Goal: Task Accomplishment & Management: Manage account settings

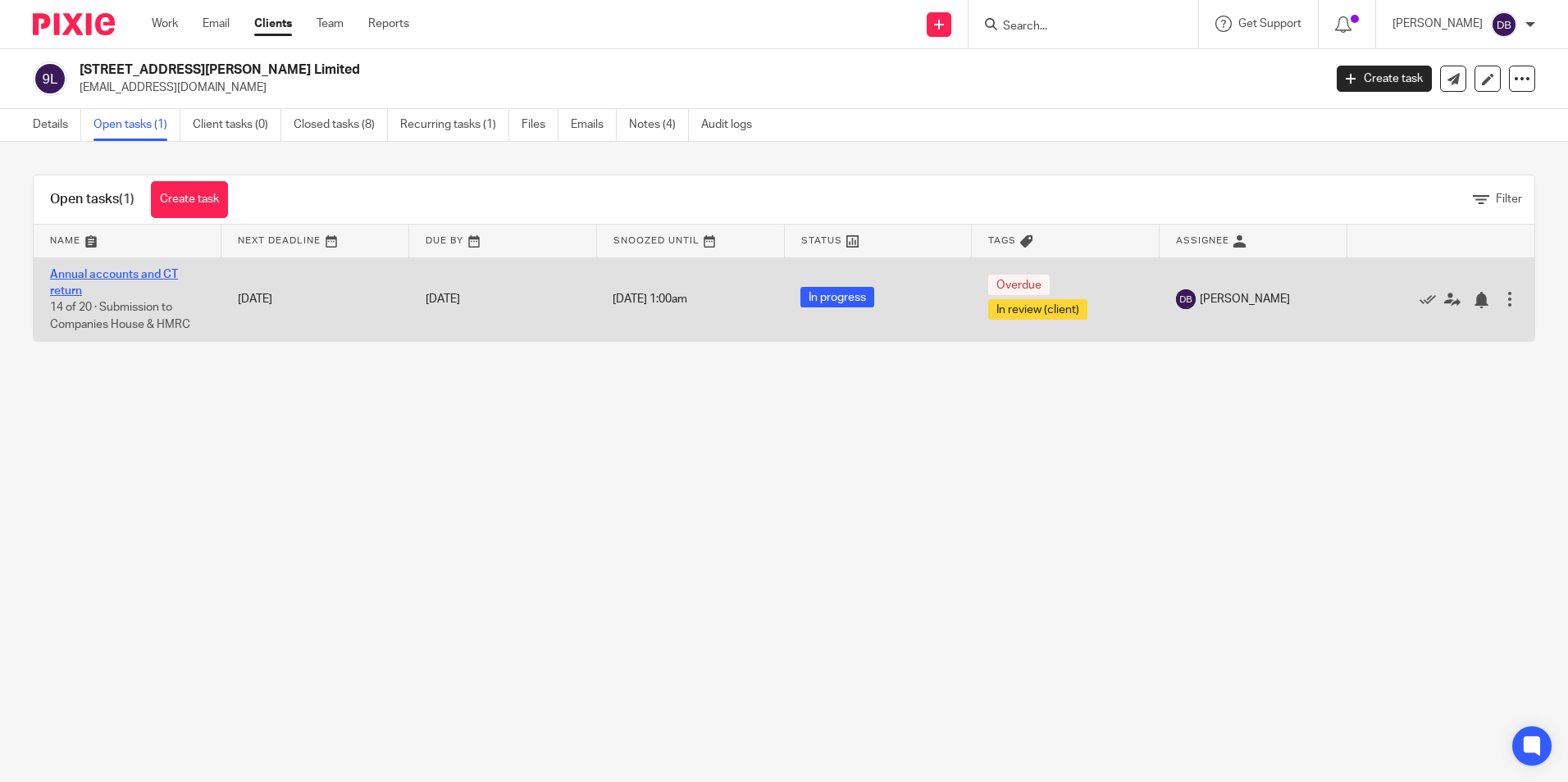
click at [110, 273] on link "Annual accounts and CT return" at bounding box center [114, 283] width 128 height 28
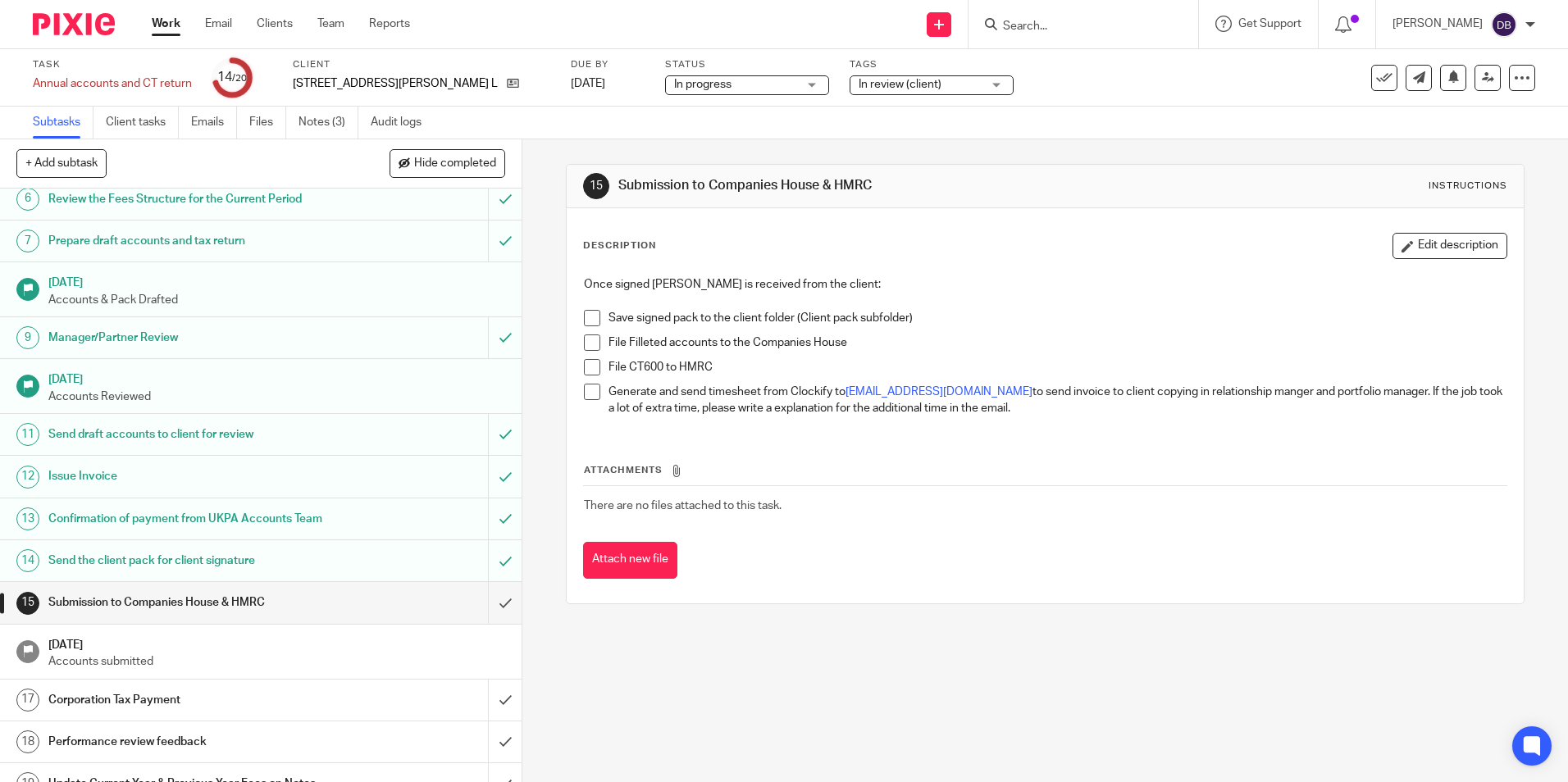
scroll to position [328, 0]
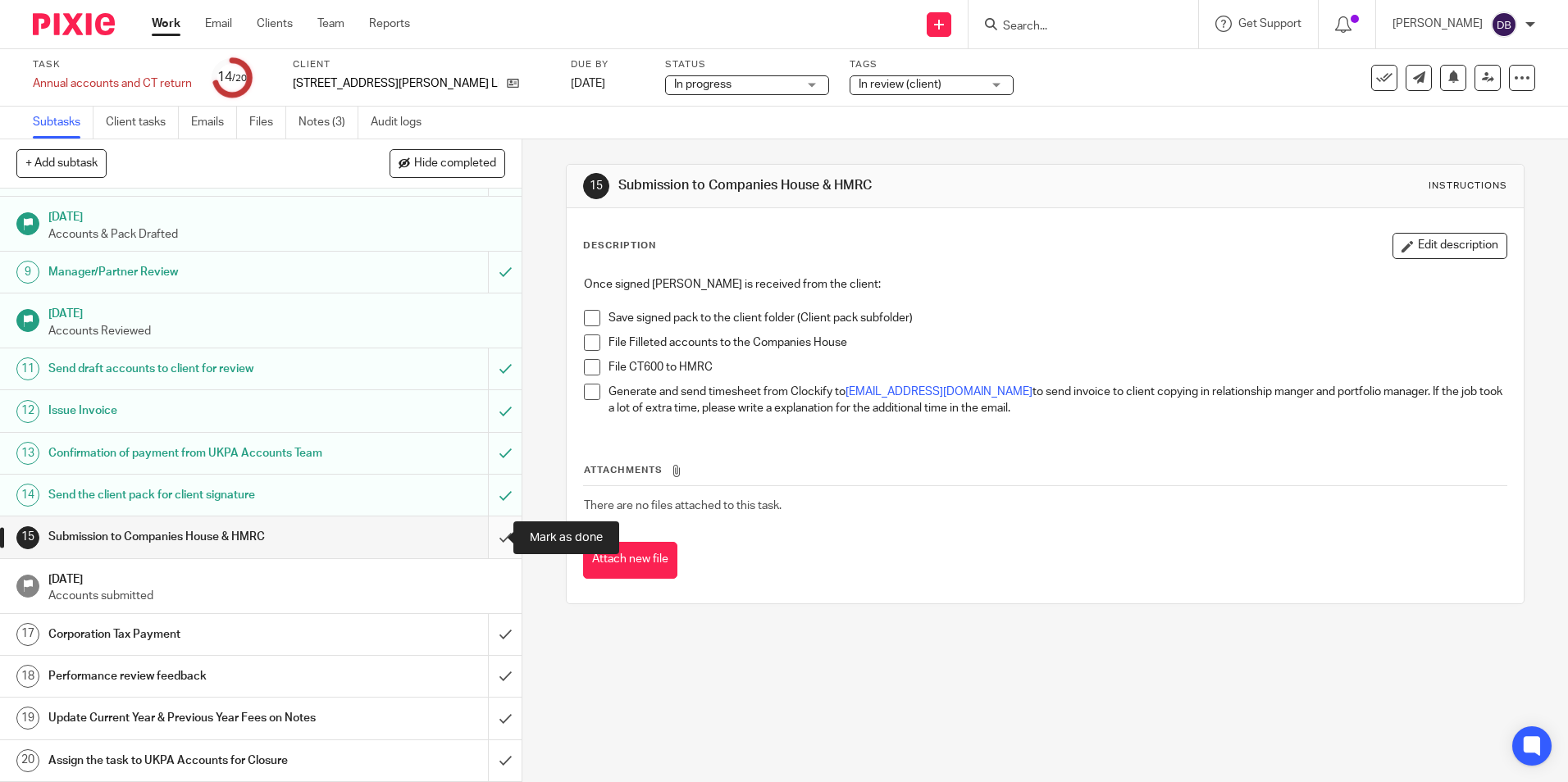
click at [477, 532] on input "submit" at bounding box center [260, 537] width 522 height 41
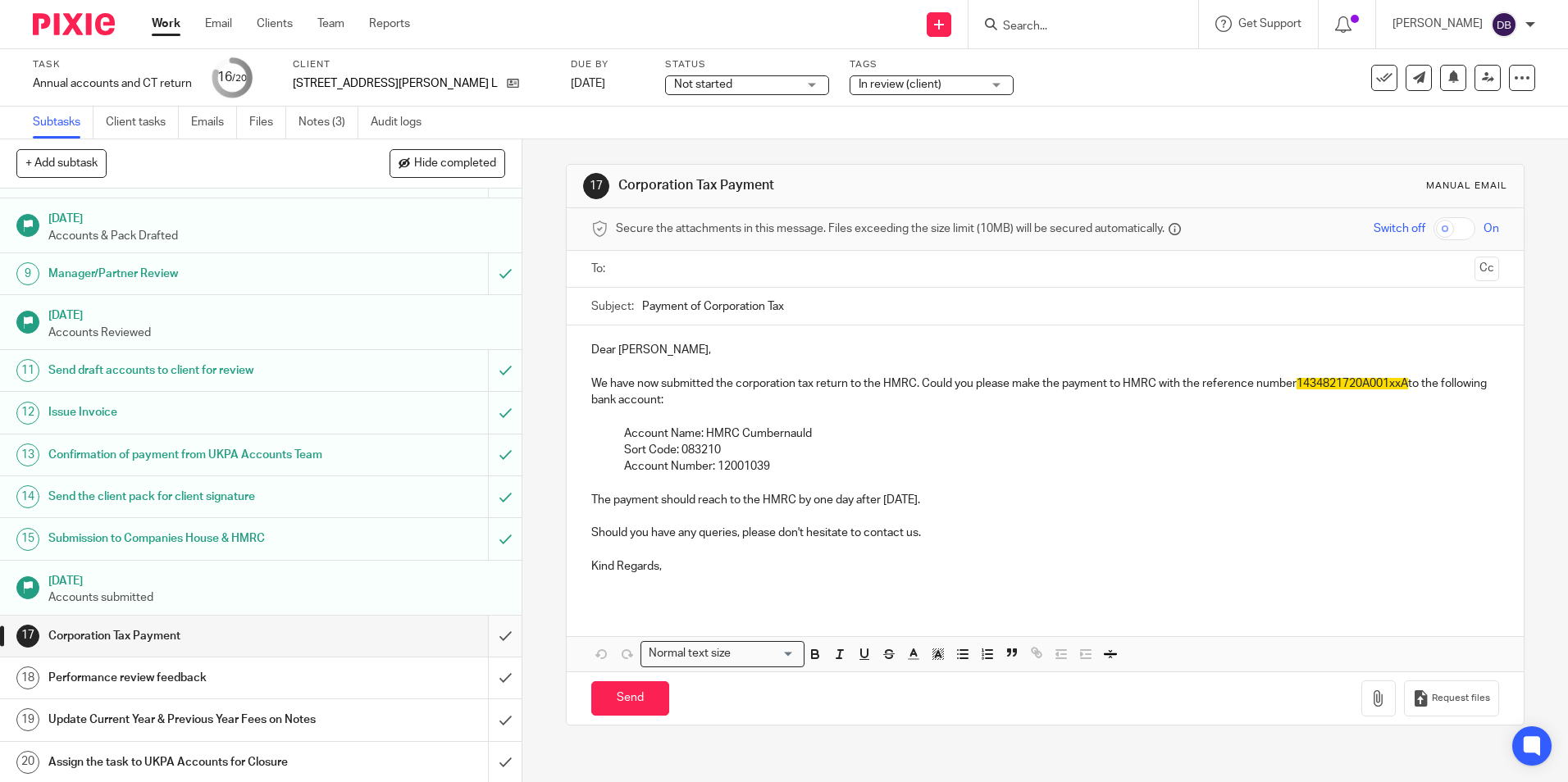
scroll to position [328, 0]
click at [493, 644] on input "submit" at bounding box center [260, 634] width 522 height 41
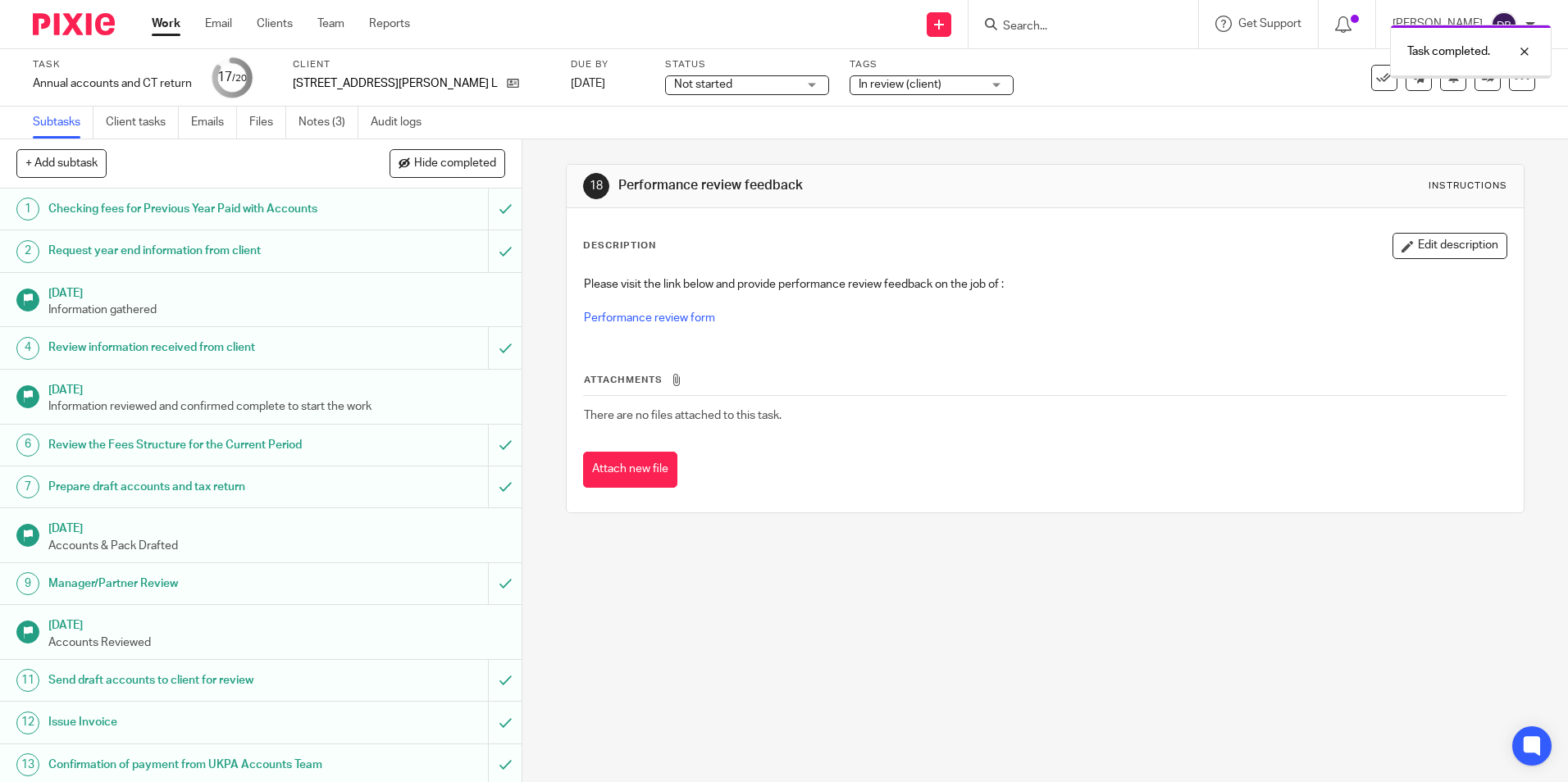
scroll to position [328, 0]
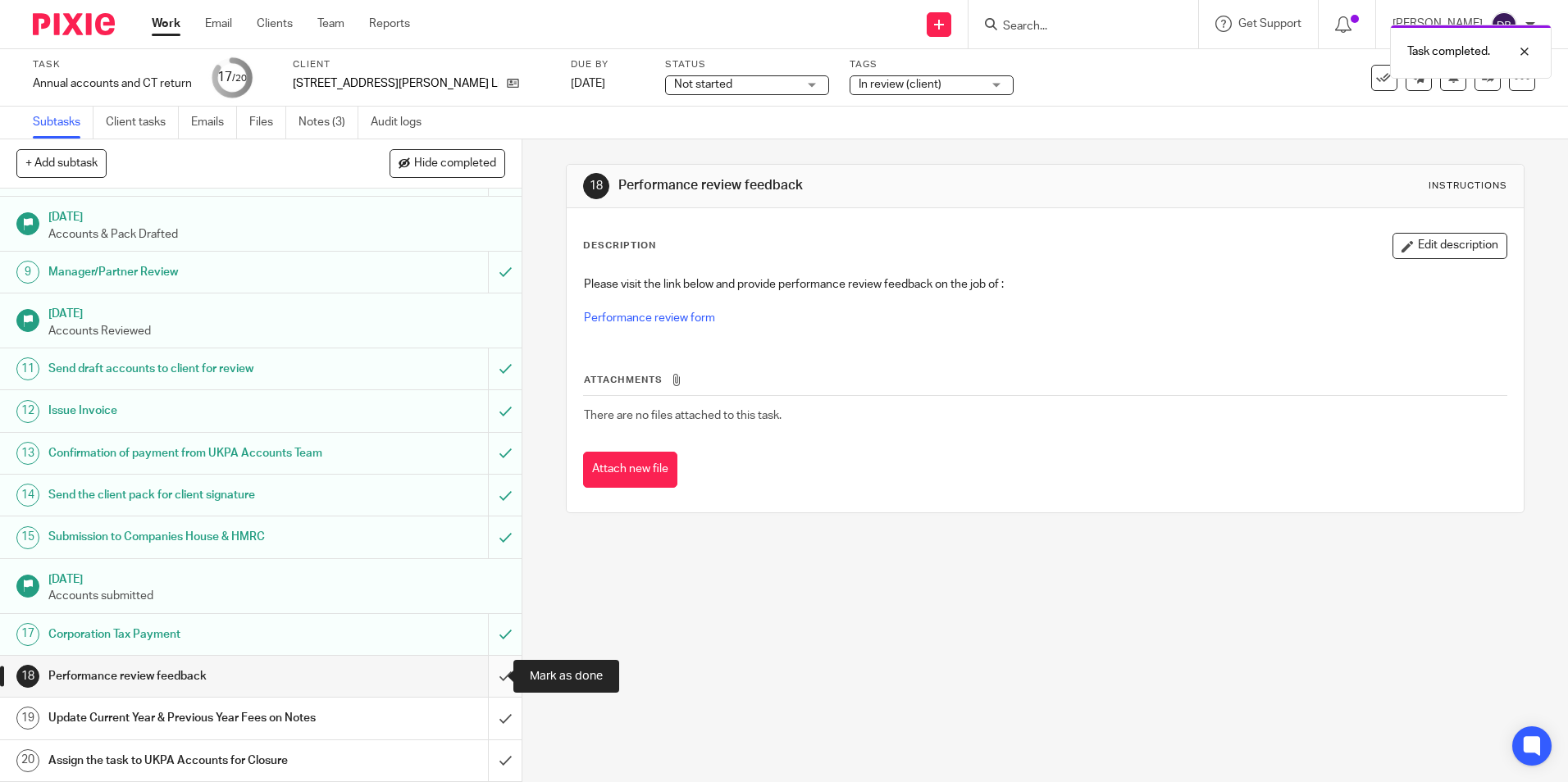
click at [489, 676] on input "submit" at bounding box center [260, 676] width 522 height 41
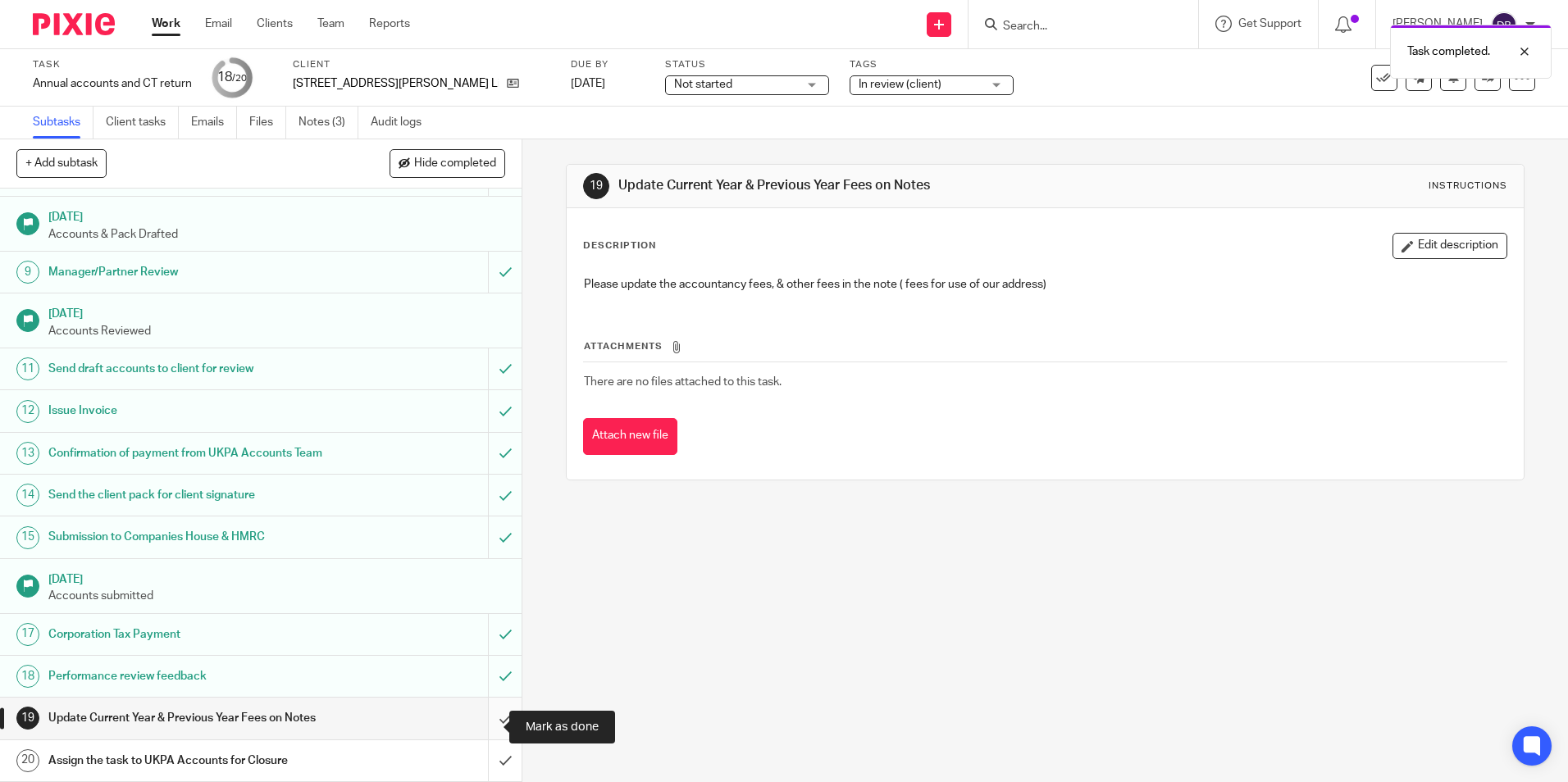
scroll to position [328, 0]
click at [482, 676] on input "submit" at bounding box center [260, 676] width 522 height 41
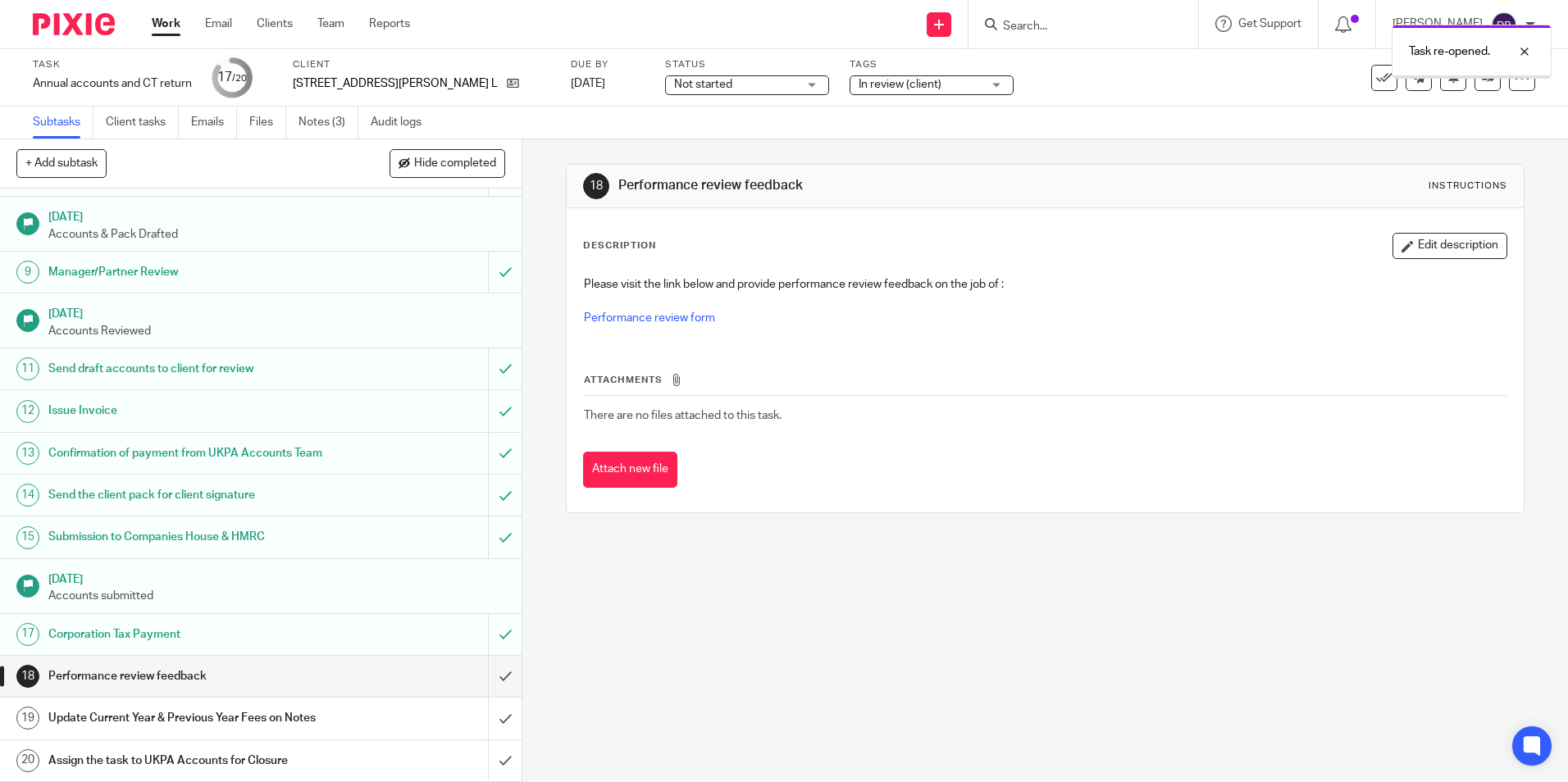
scroll to position [328, 0]
click at [487, 719] on input "submit" at bounding box center [260, 718] width 522 height 41
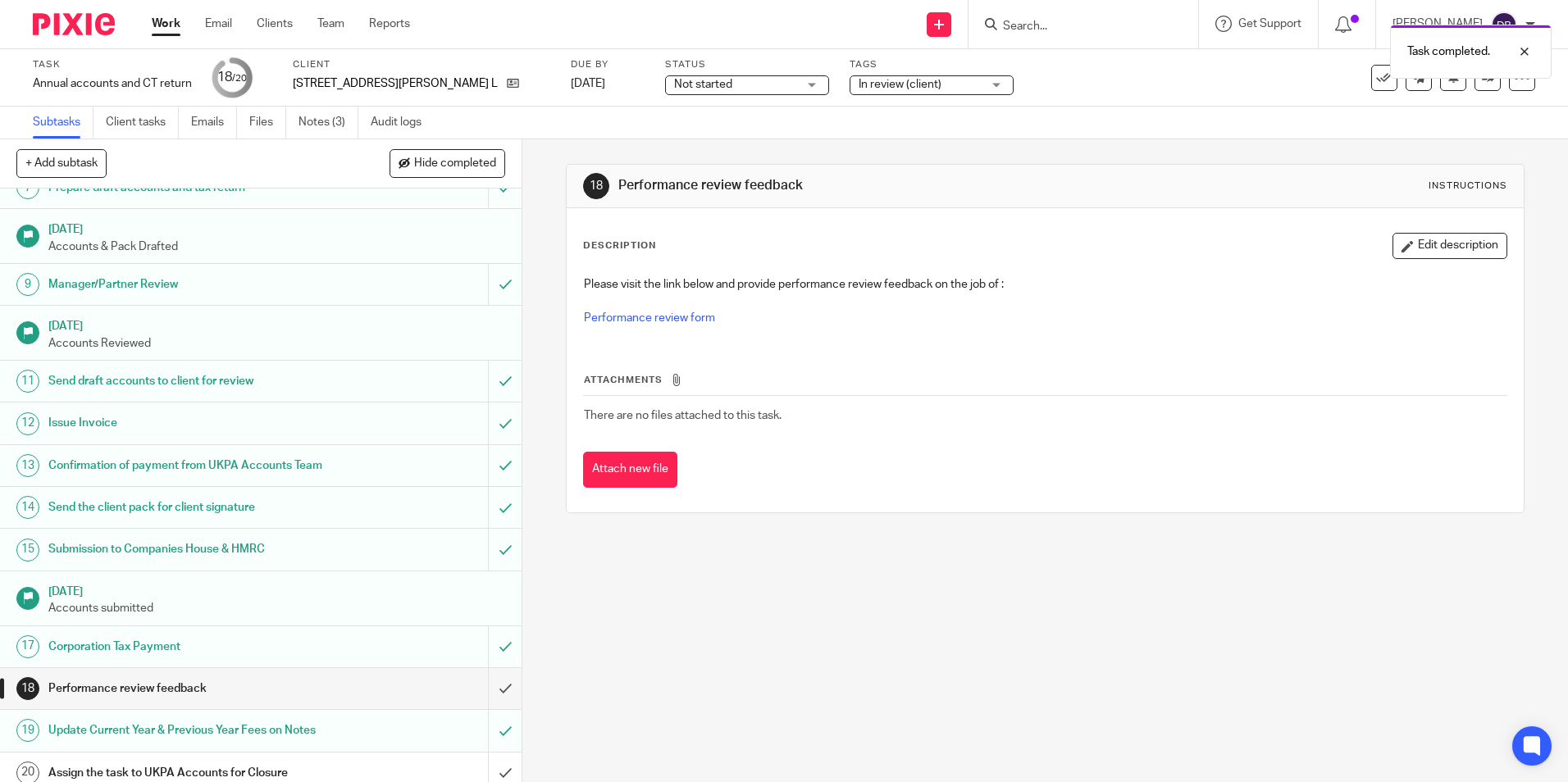
scroll to position [328, 0]
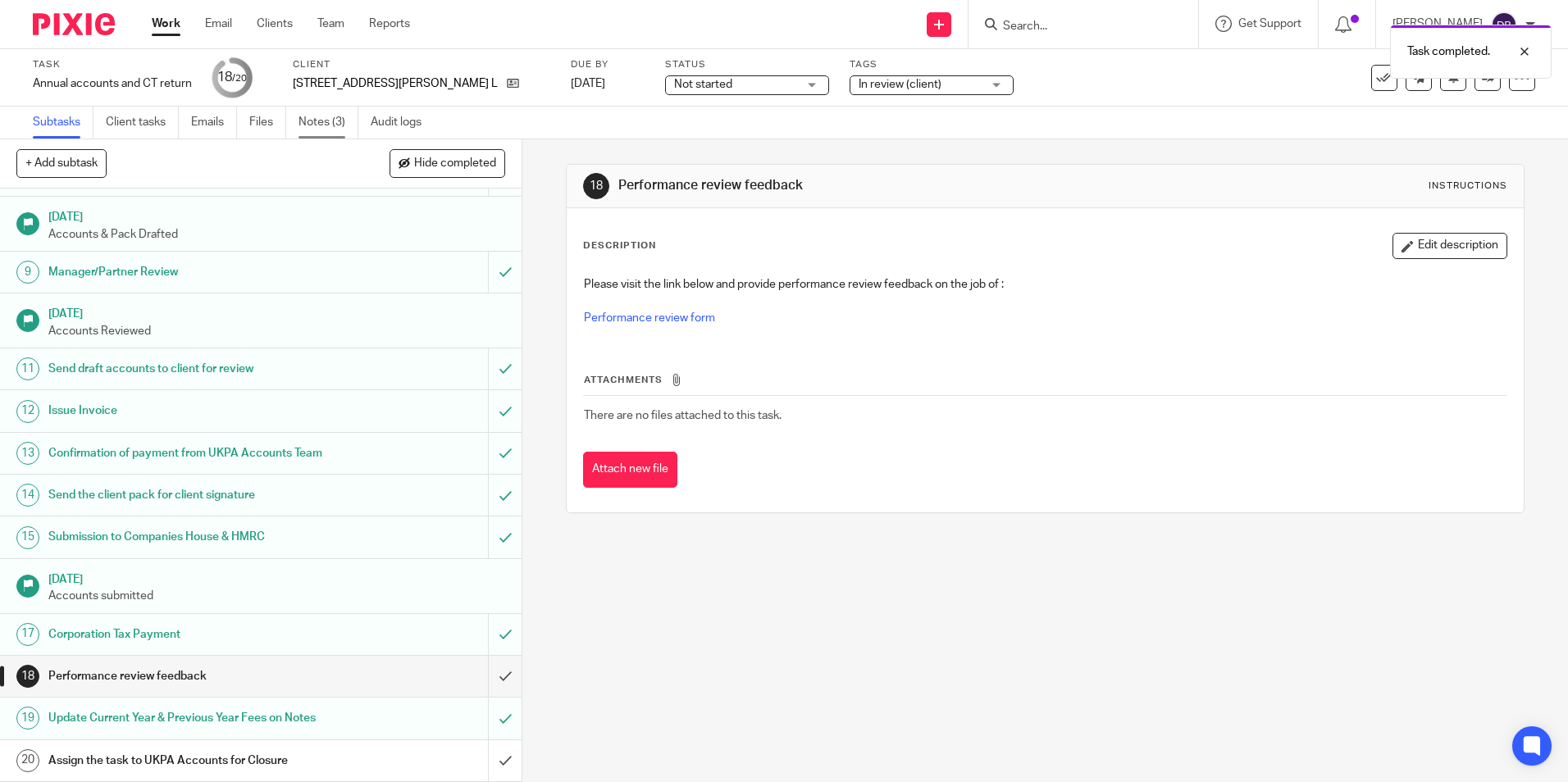
click at [324, 125] on link "Notes (3)" at bounding box center [328, 122] width 60 height 32
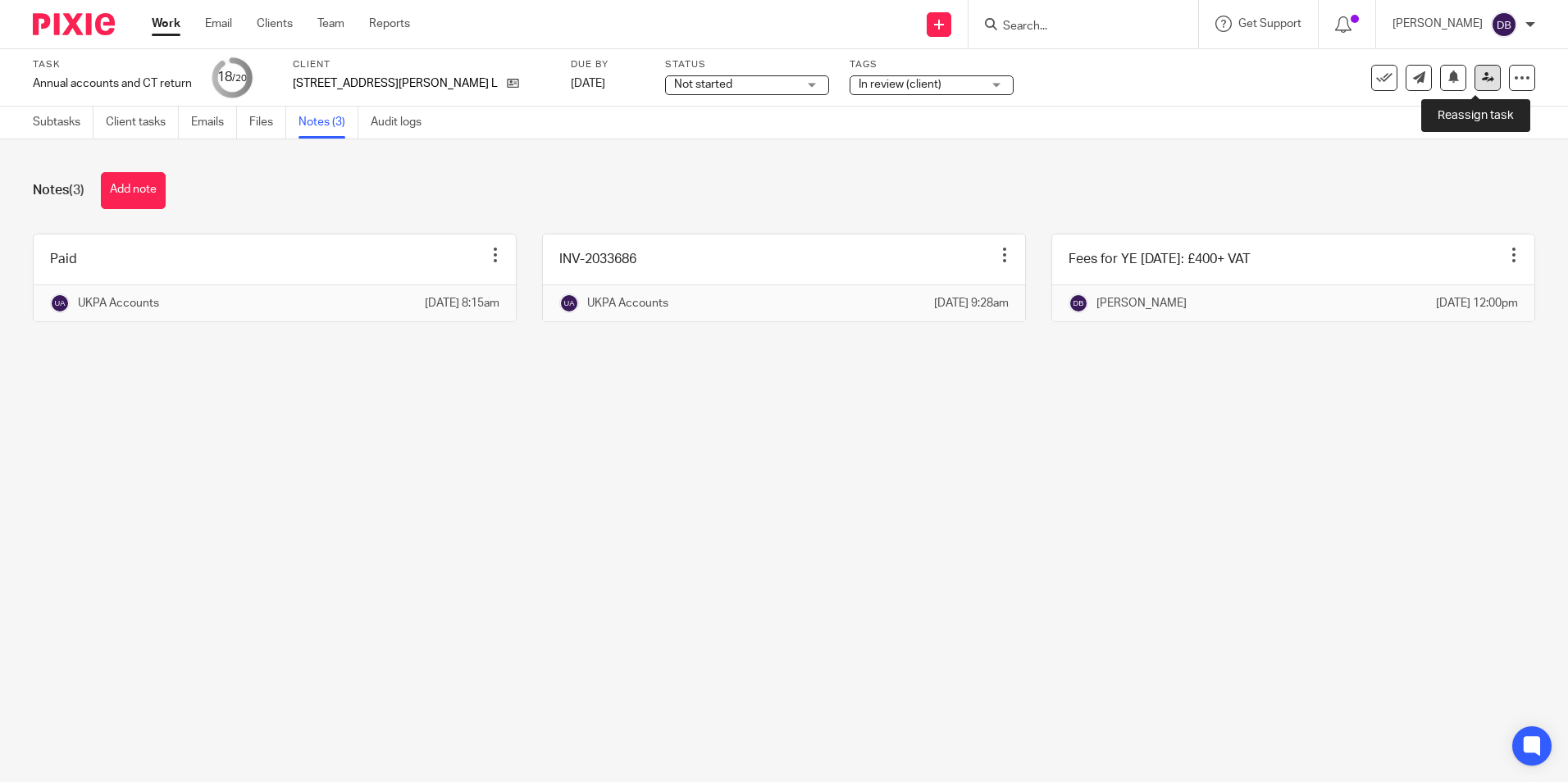
click at [1484, 86] on link at bounding box center [1488, 78] width 26 height 26
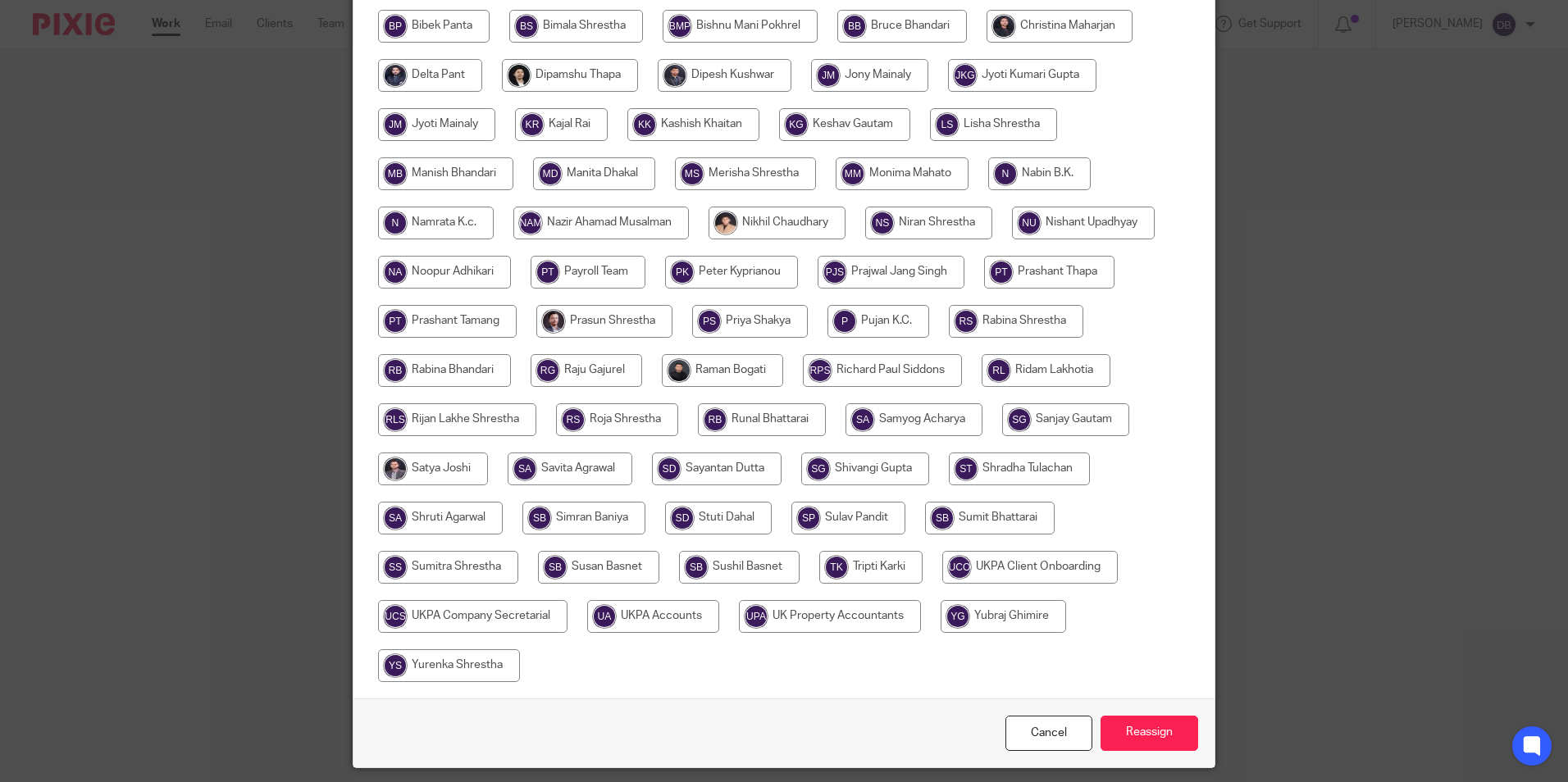
scroll to position [323, 0]
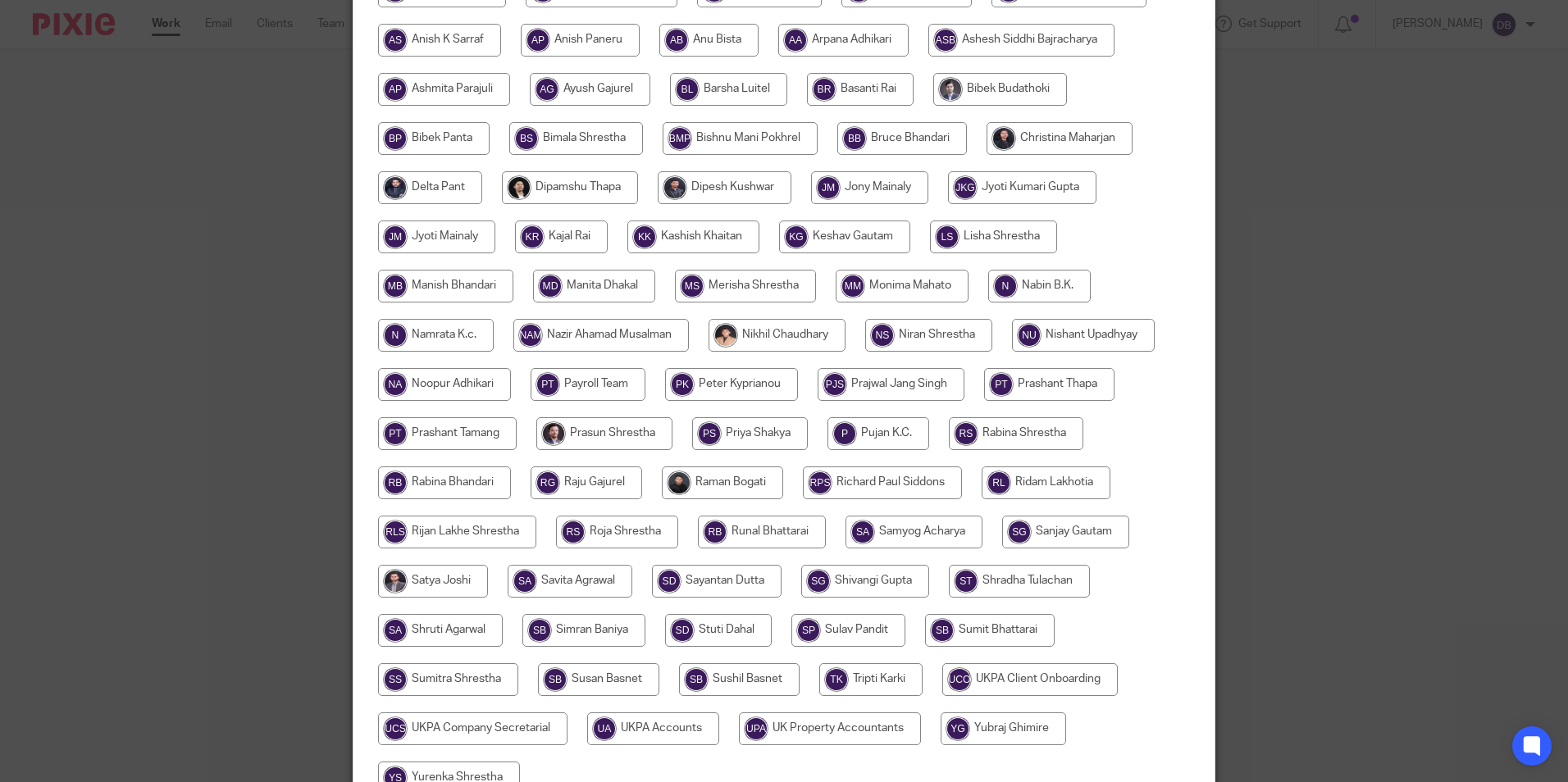
click at [1029, 147] on input "radio" at bounding box center [1059, 138] width 146 height 33
radio input "true"
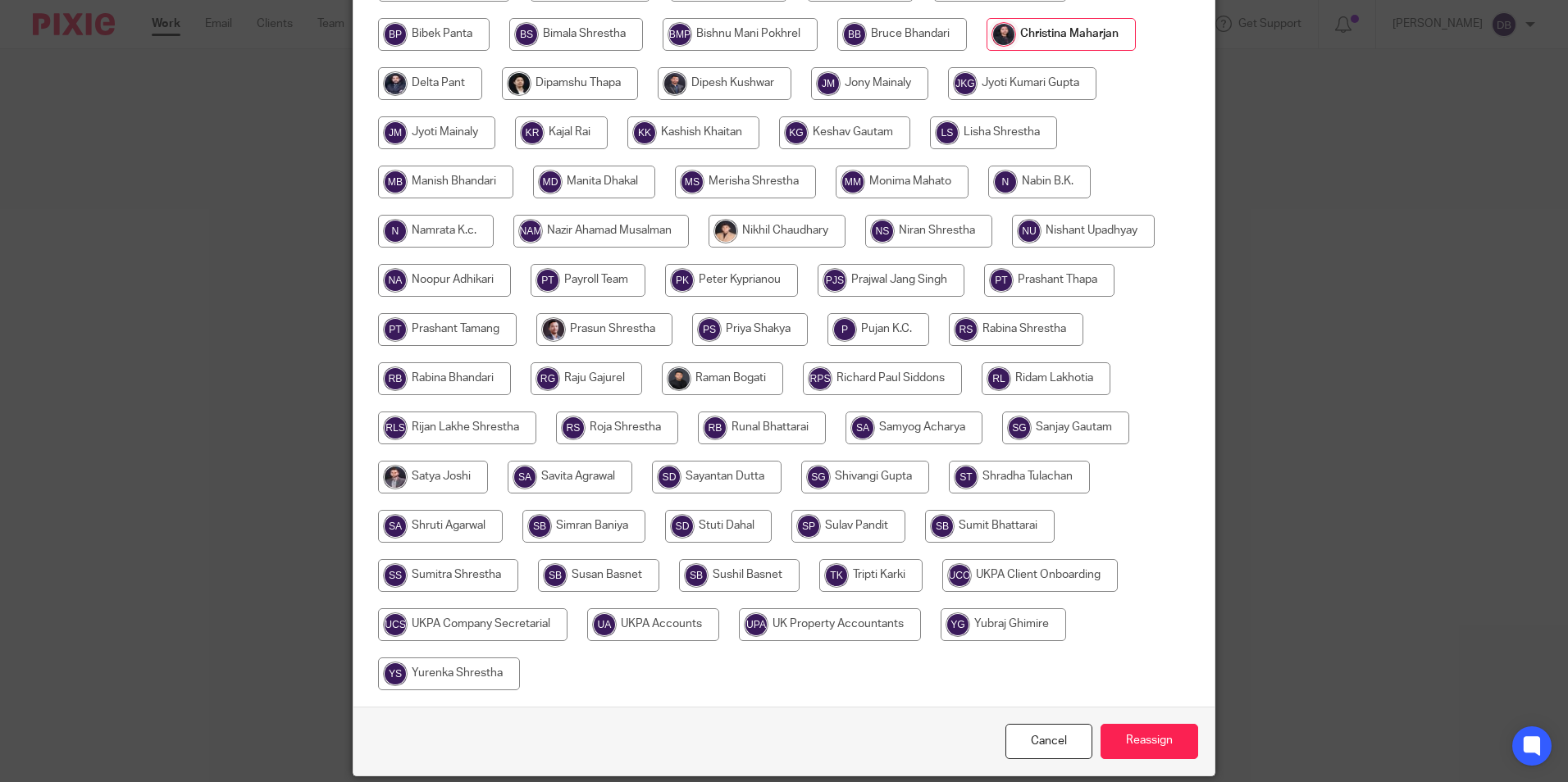
scroll to position [487, 0]
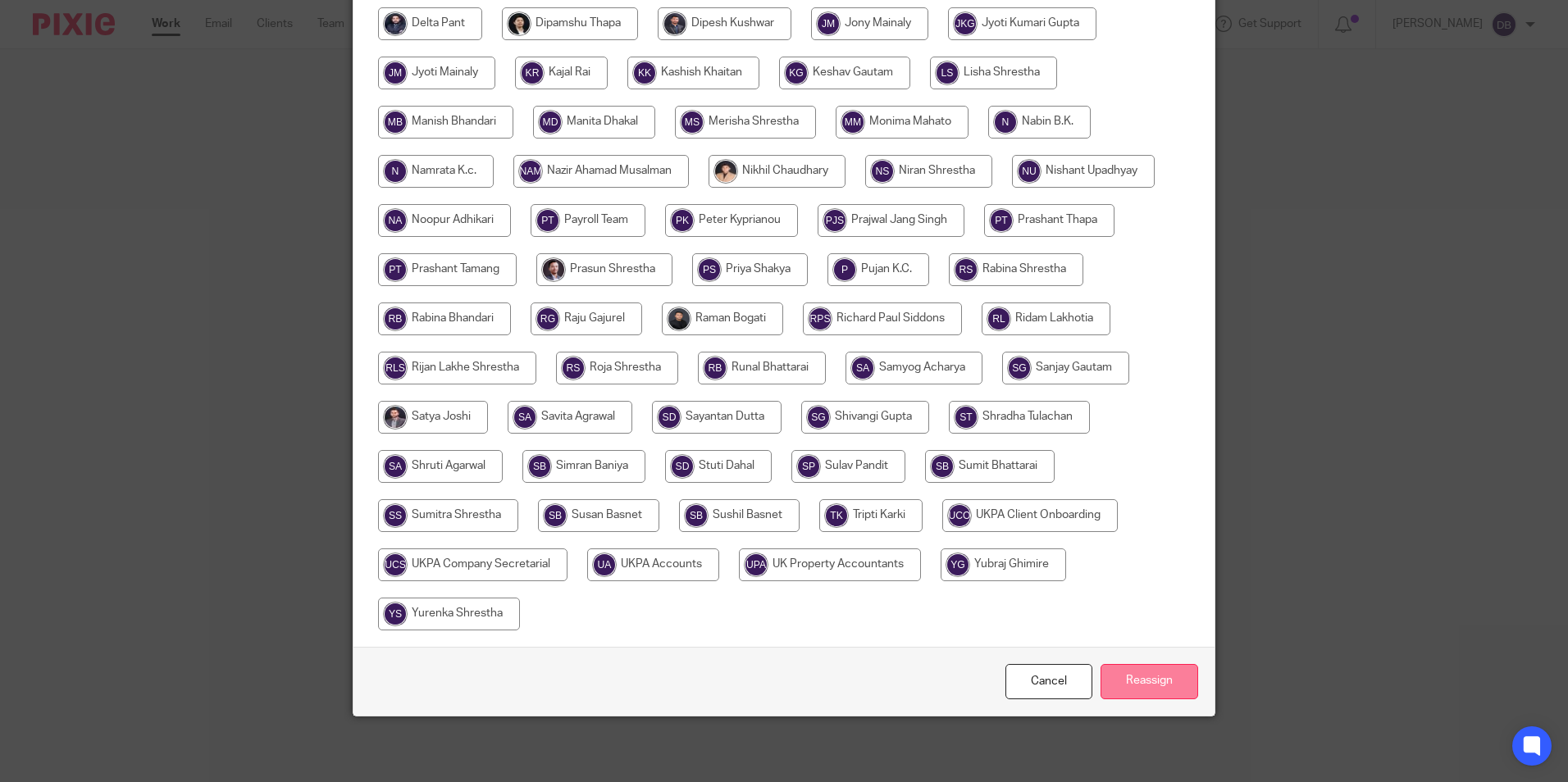
click at [1158, 675] on input "Reassign" at bounding box center [1149, 682] width 98 height 35
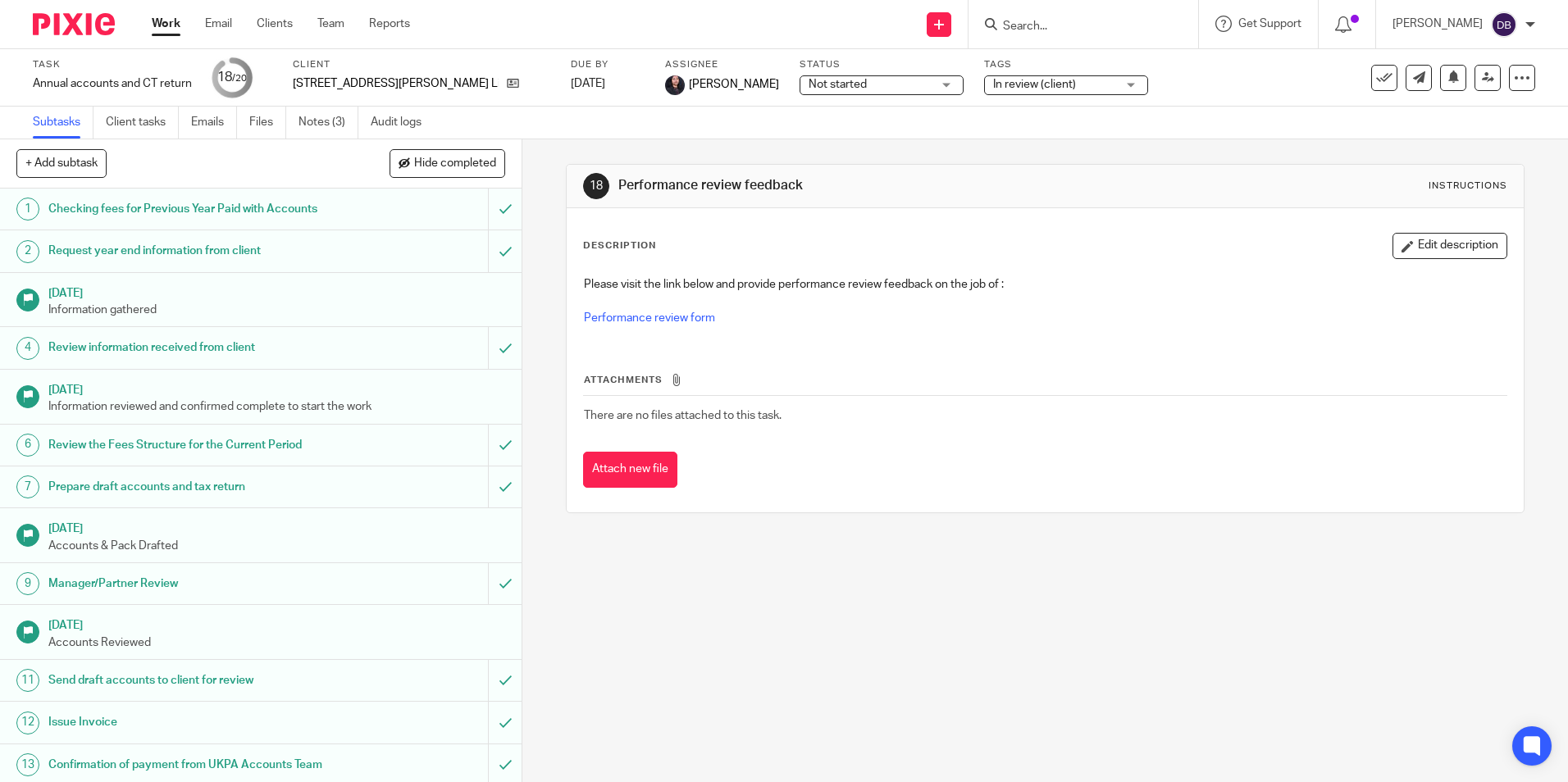
click at [185, 32] on ul "Work Email Clients Team Reports" at bounding box center [292, 24] width 282 height 17
click at [172, 29] on link "Work" at bounding box center [165, 24] width 29 height 17
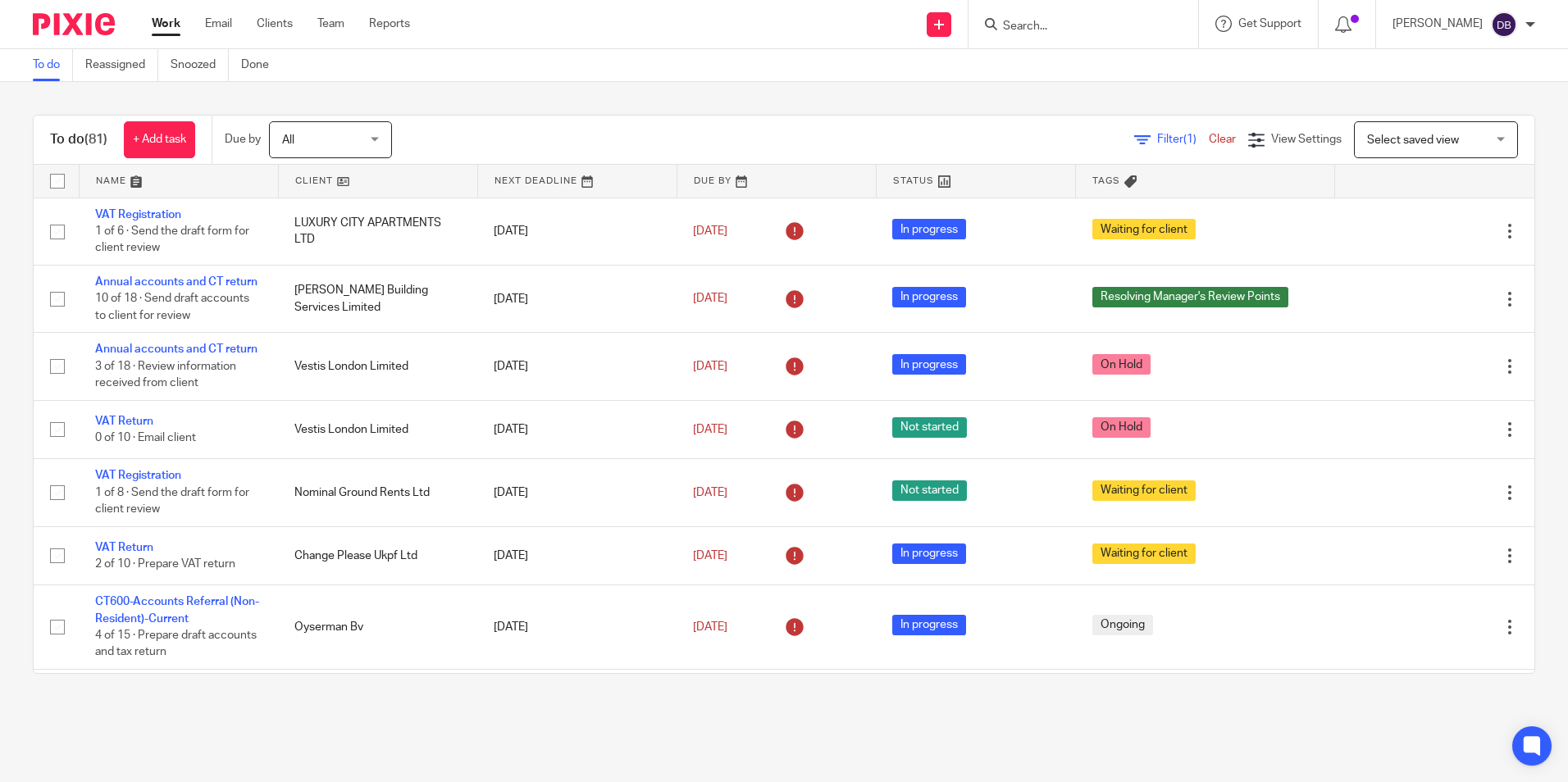
click at [1066, 40] on div at bounding box center [1083, 24] width 230 height 48
